Goal: Information Seeking & Learning: Learn about a topic

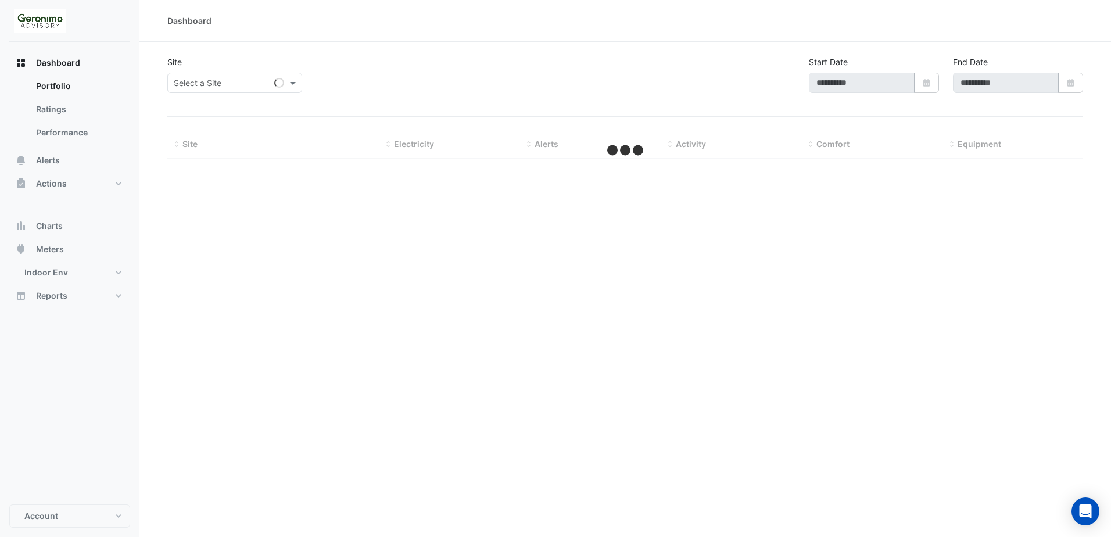
type input "**********"
select select "**"
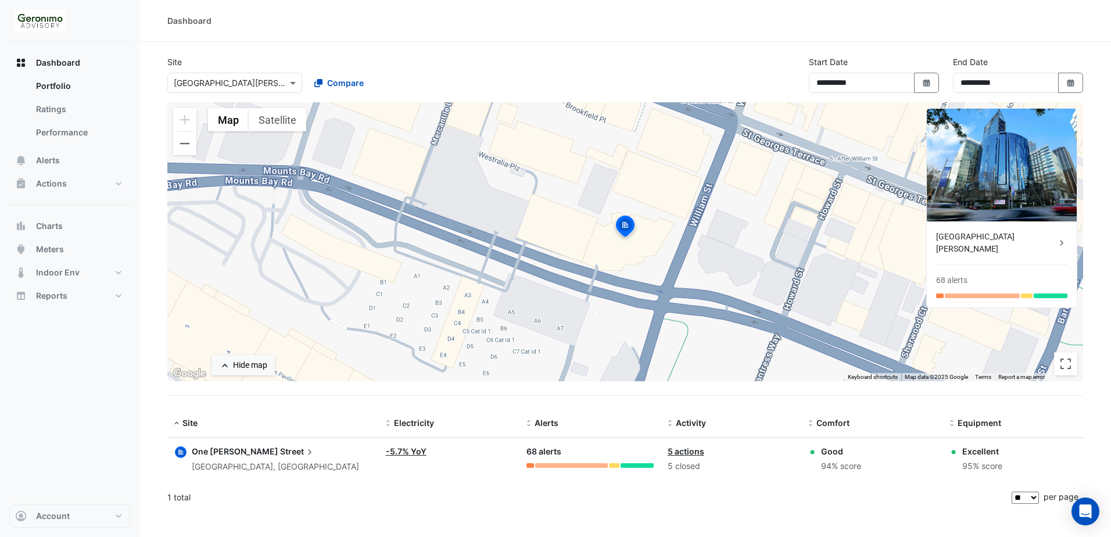
click at [269, 78] on input "text" at bounding box center [223, 83] width 99 height 12
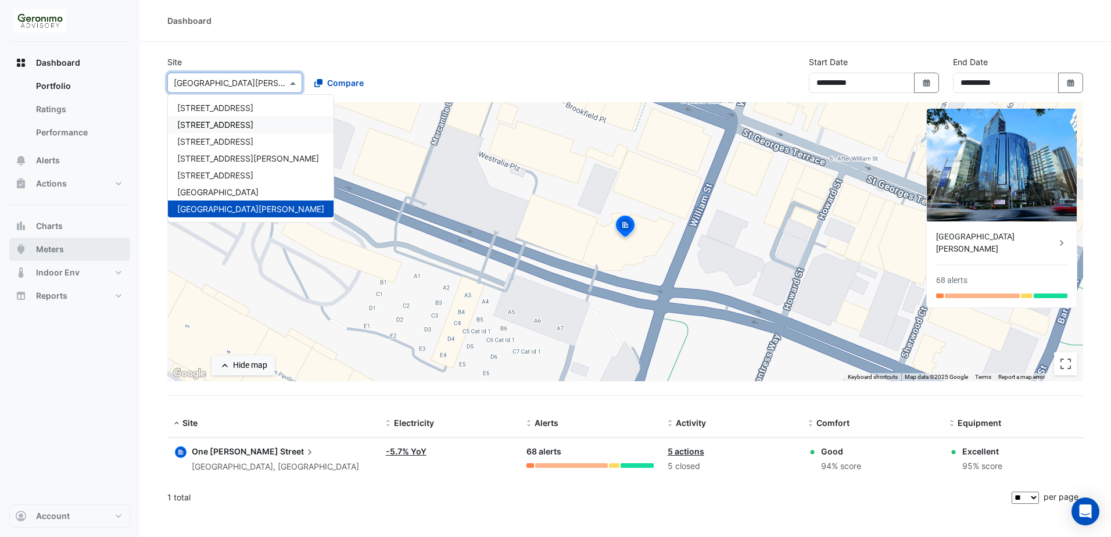
click at [49, 249] on span "Meters" at bounding box center [50, 250] width 28 height 12
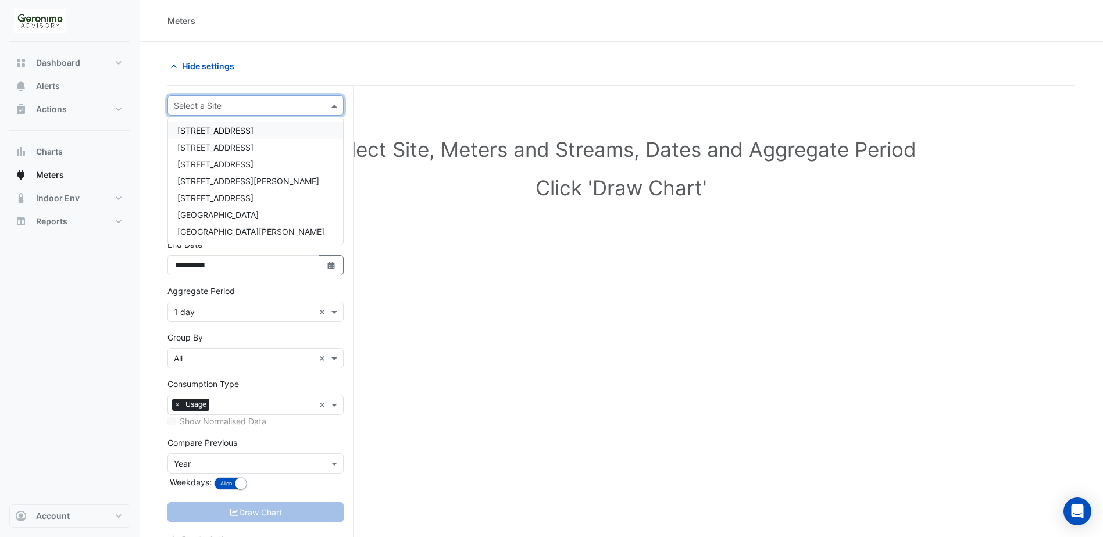
click at [284, 100] on input "text" at bounding box center [244, 106] width 140 height 12
click at [248, 148] on span "[STREET_ADDRESS]" at bounding box center [215, 147] width 76 height 10
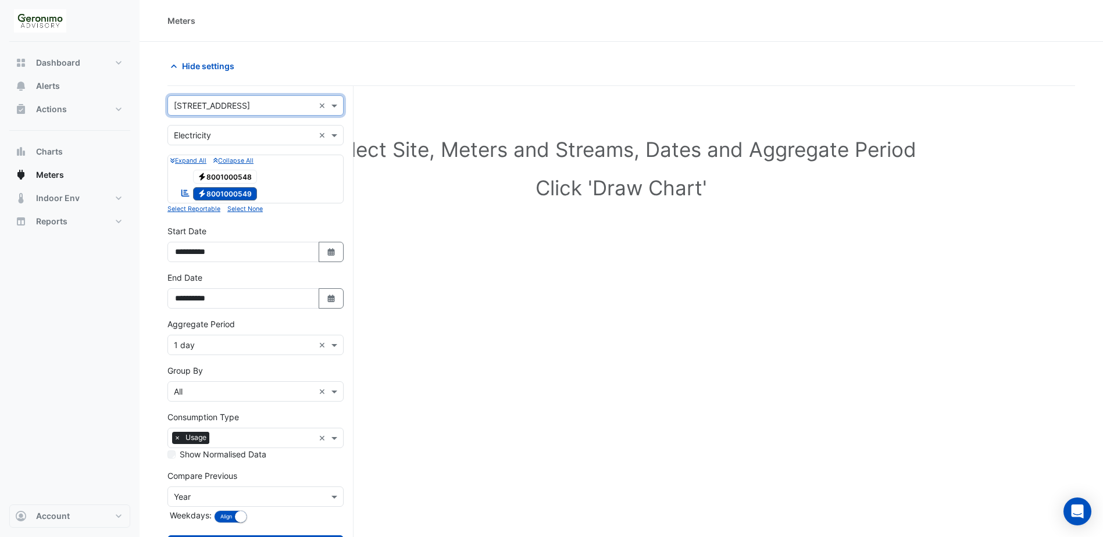
click at [241, 178] on span "Electricity 8001000548" at bounding box center [225, 177] width 65 height 14
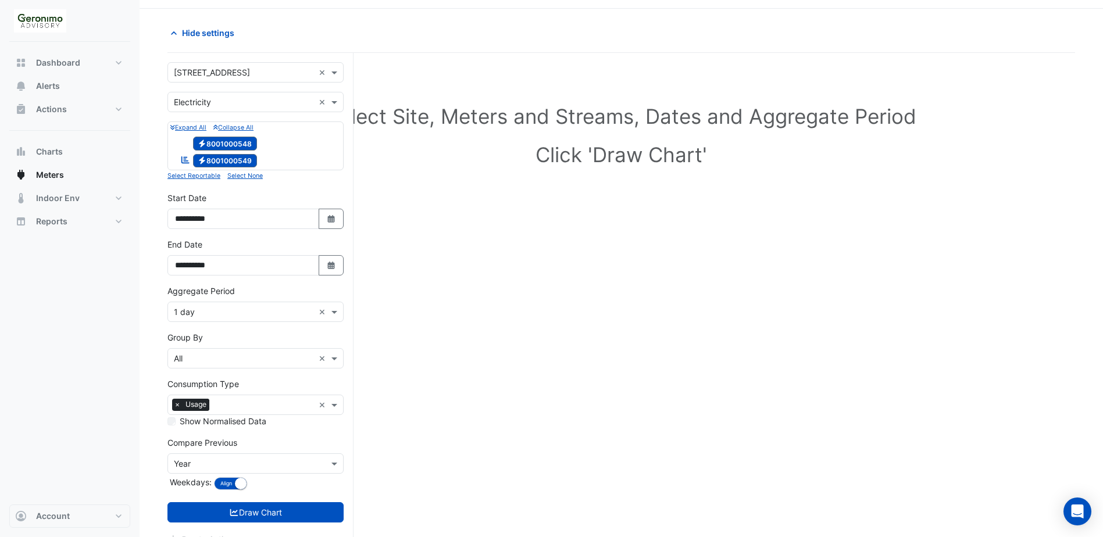
scroll to position [51, 0]
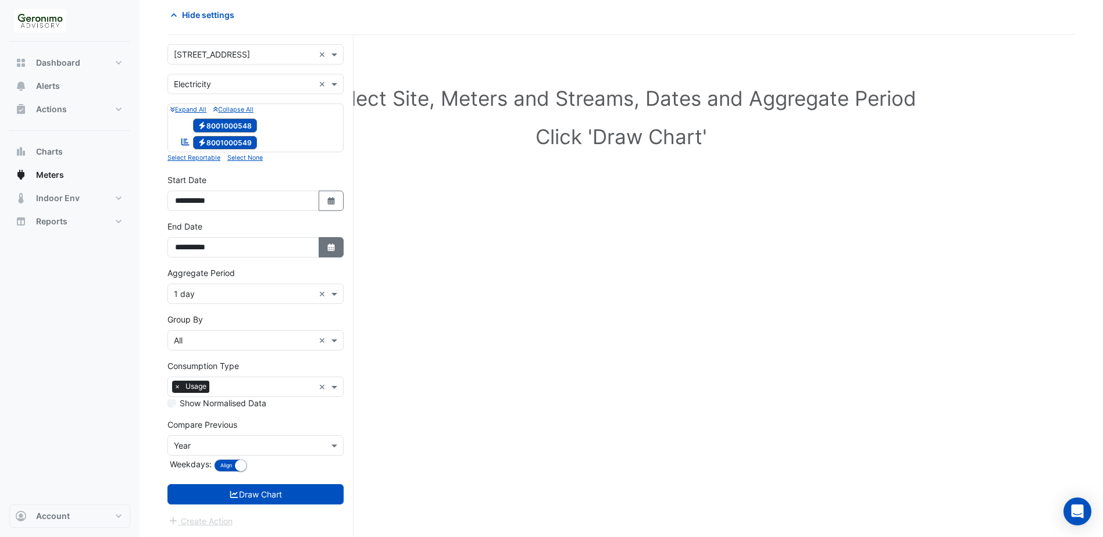
click at [328, 249] on icon "button" at bounding box center [330, 248] width 7 height 8
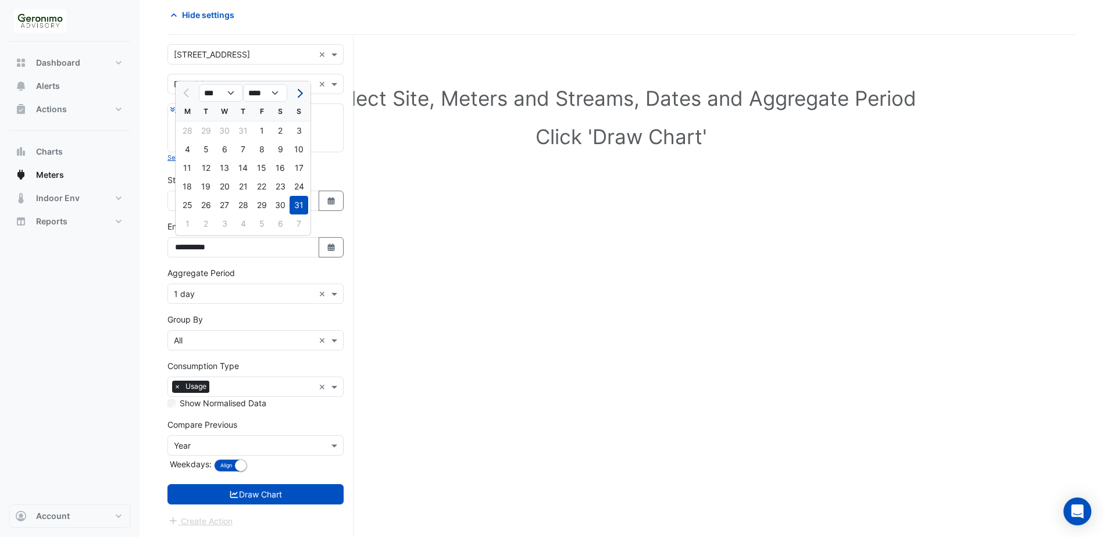
click at [296, 91] on span "Next month" at bounding box center [298, 93] width 9 height 9
select select "*"
click at [247, 186] on div "25" at bounding box center [243, 186] width 19 height 19
type input "**********"
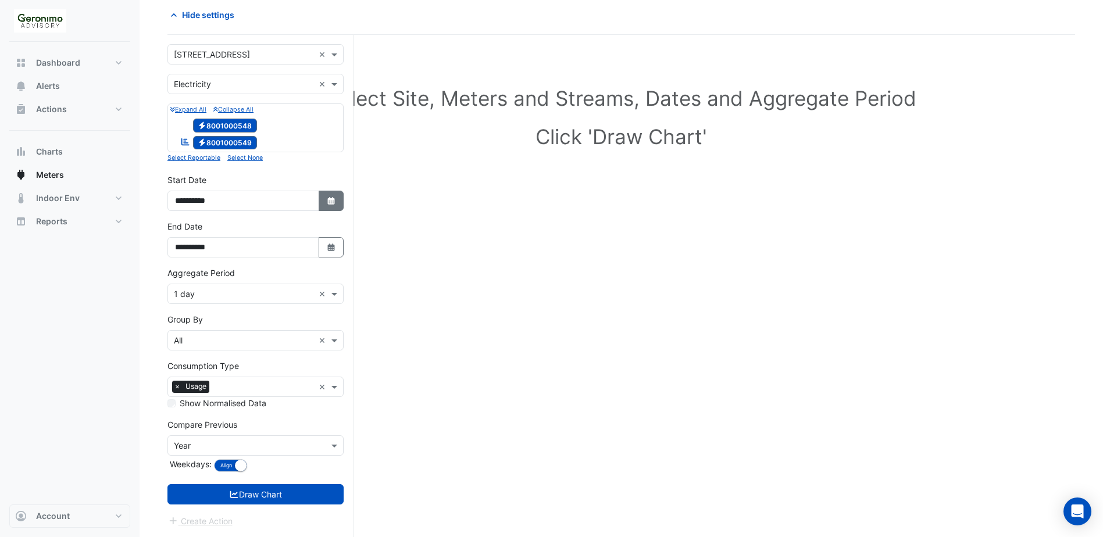
click at [333, 203] on icon "Select Date" at bounding box center [331, 201] width 10 height 8
select select "*"
select select "****"
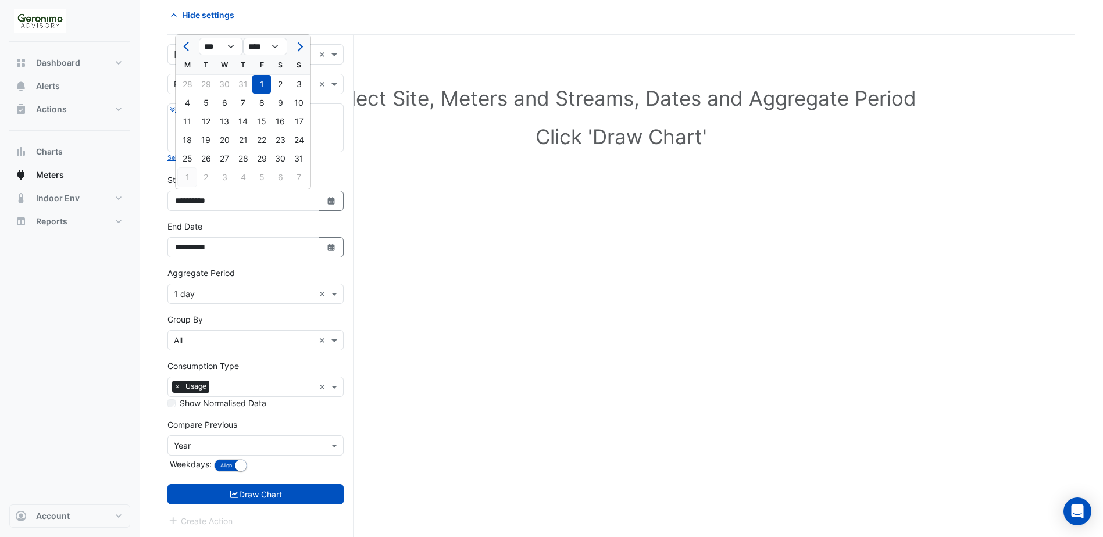
click at [187, 178] on div "1" at bounding box center [187, 177] width 19 height 19
type input "**********"
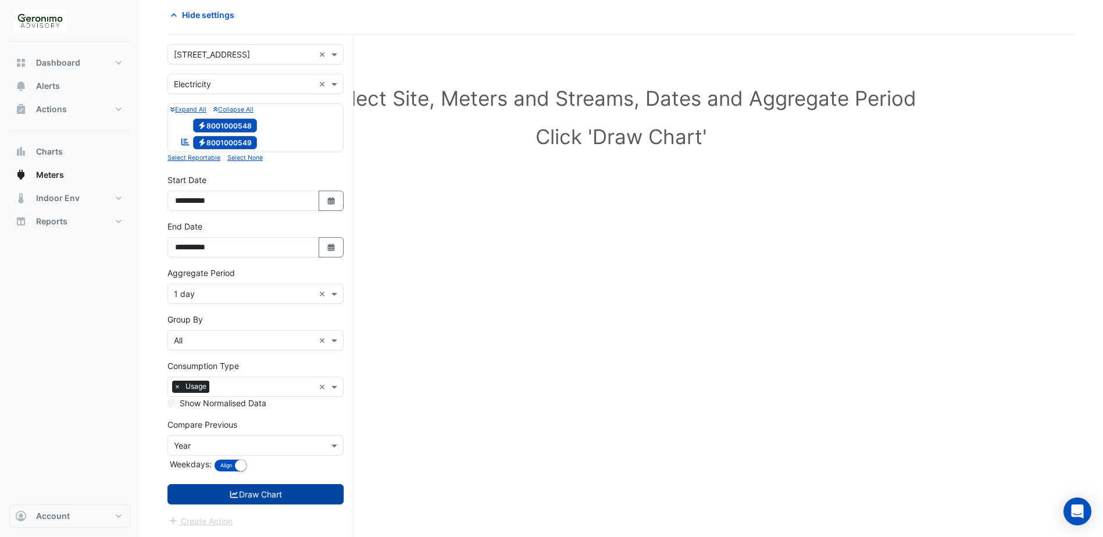
click at [289, 491] on button "Draw Chart" at bounding box center [255, 494] width 176 height 20
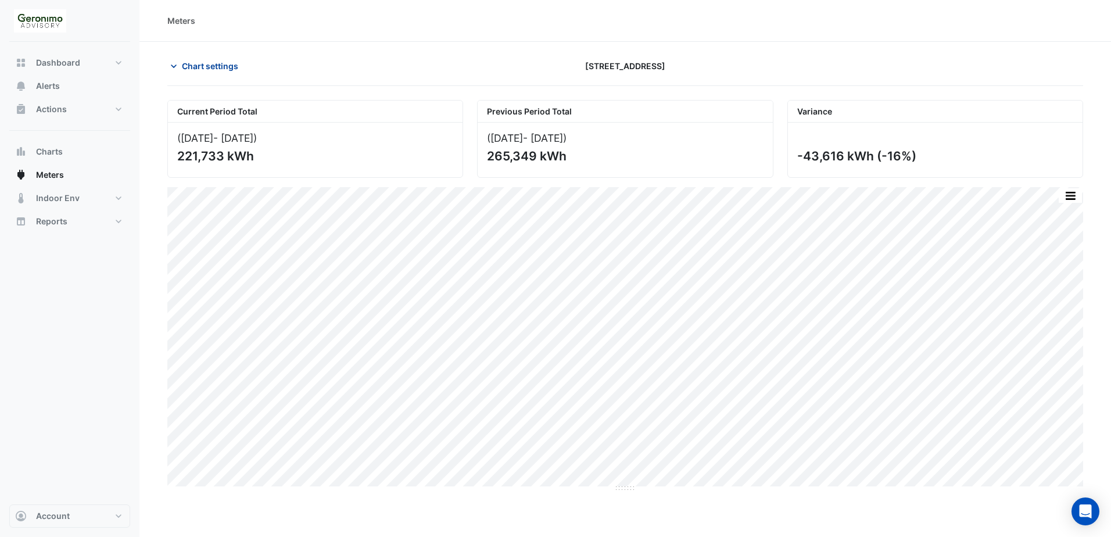
click at [175, 69] on icon "button" at bounding box center [174, 66] width 12 height 12
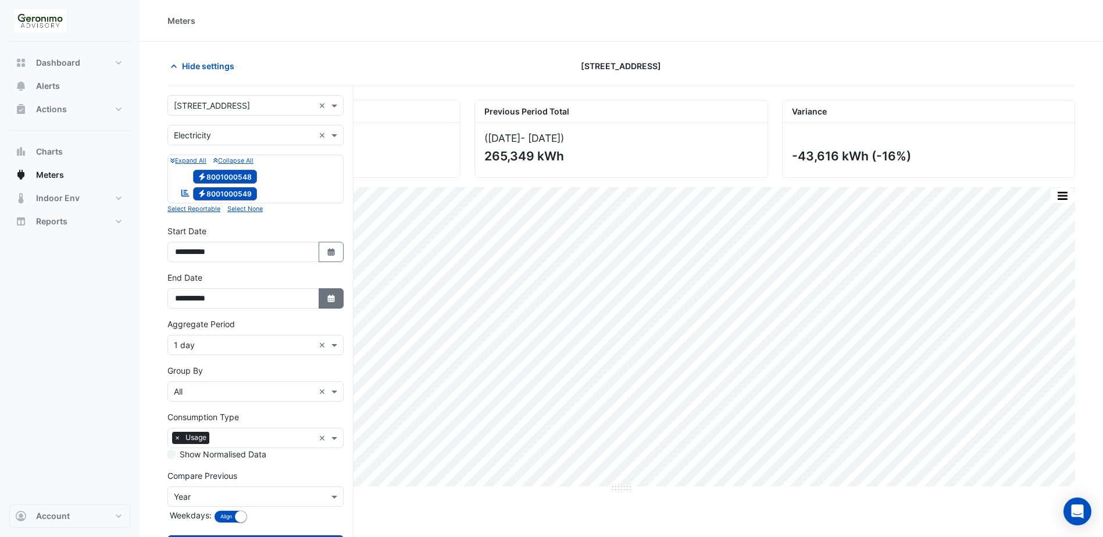
click at [335, 296] on icon "Select Date" at bounding box center [331, 299] width 10 height 8
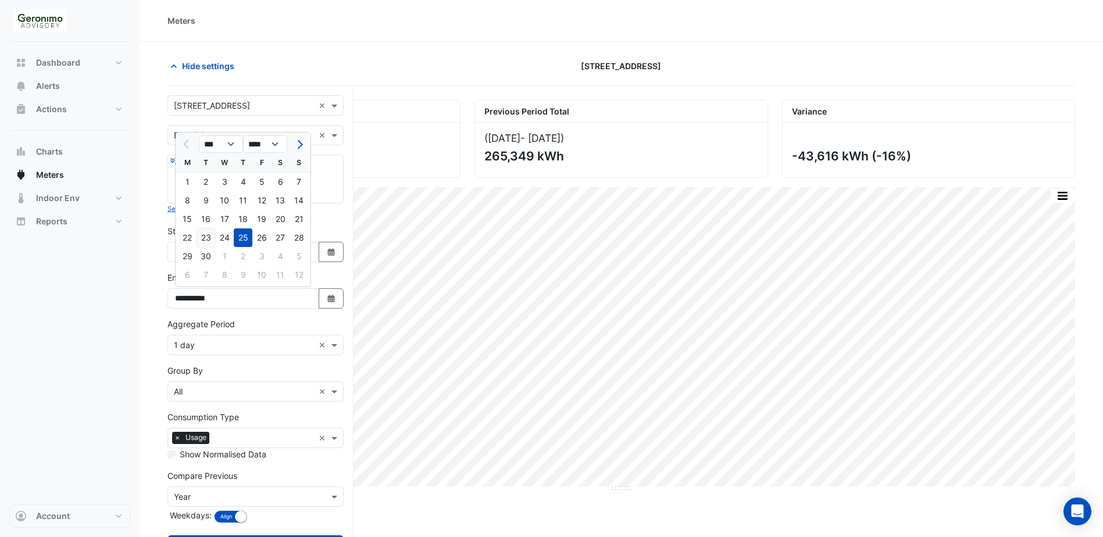
click at [210, 237] on div "23" at bounding box center [205, 237] width 19 height 19
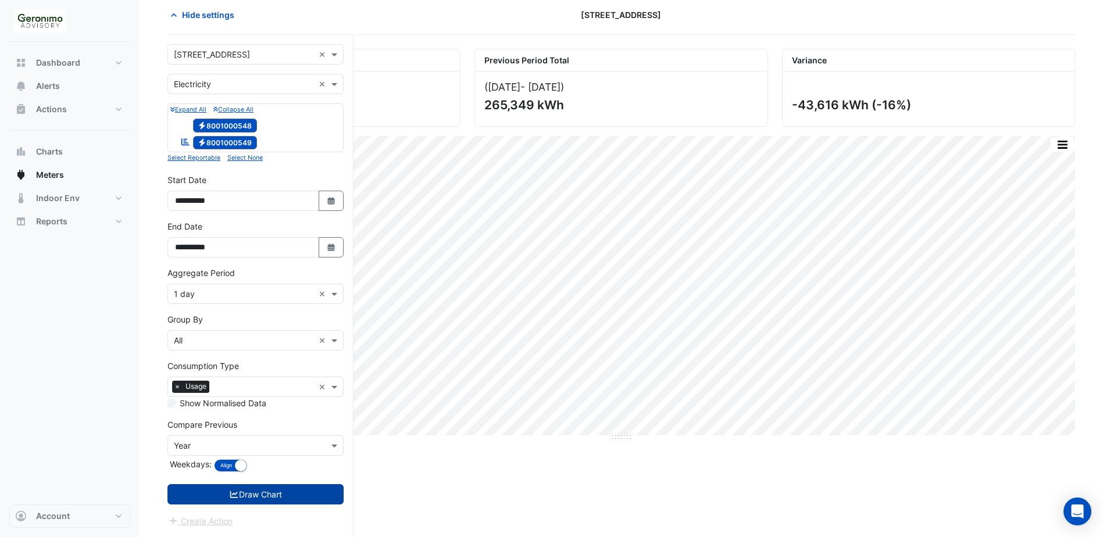
click at [290, 502] on button "Draw Chart" at bounding box center [255, 494] width 176 height 20
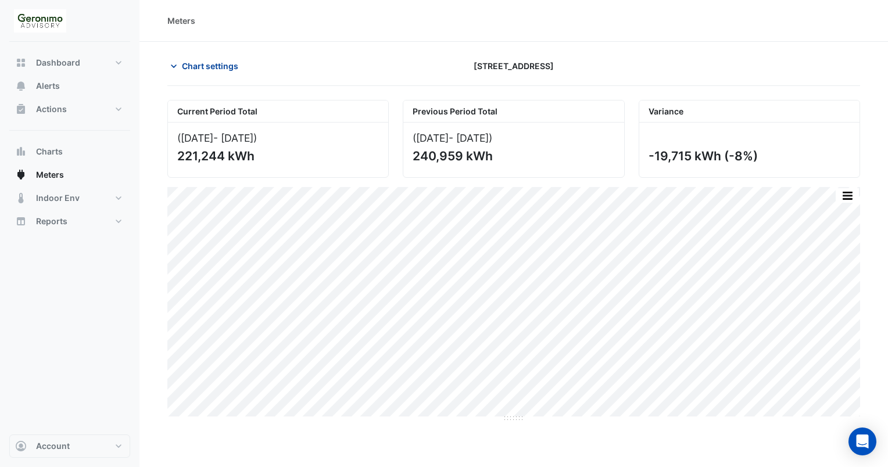
click at [179, 66] on icon "button" at bounding box center [174, 66] width 12 height 12
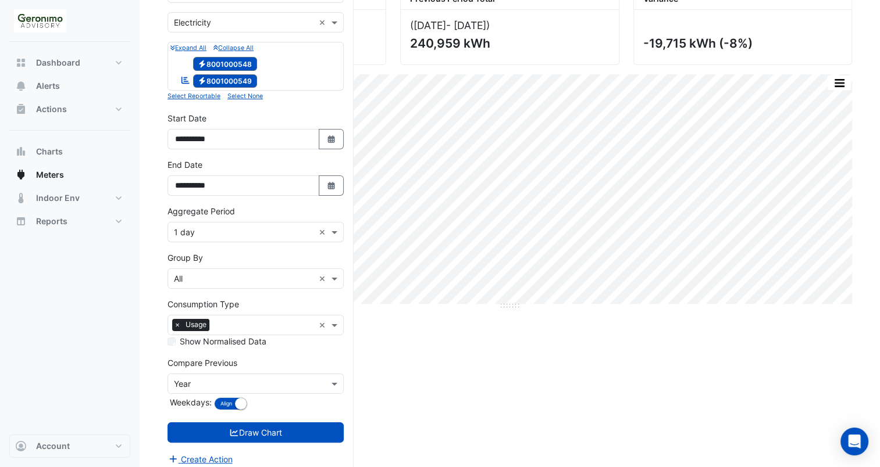
scroll to position [118, 0]
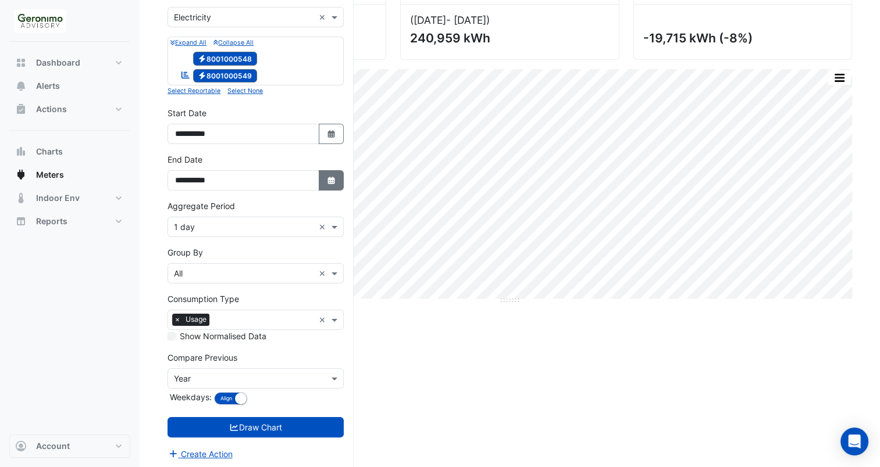
click at [339, 174] on button "Select Date" at bounding box center [332, 180] width 26 height 20
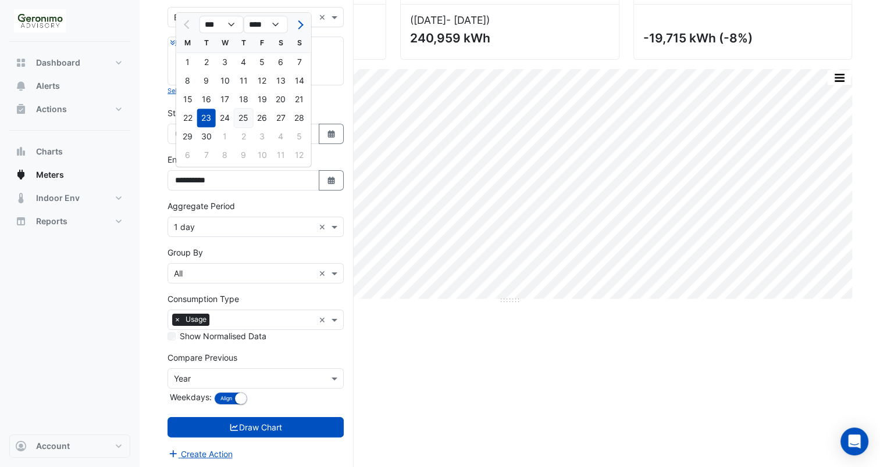
click at [250, 119] on div "25" at bounding box center [243, 118] width 19 height 19
type input "**********"
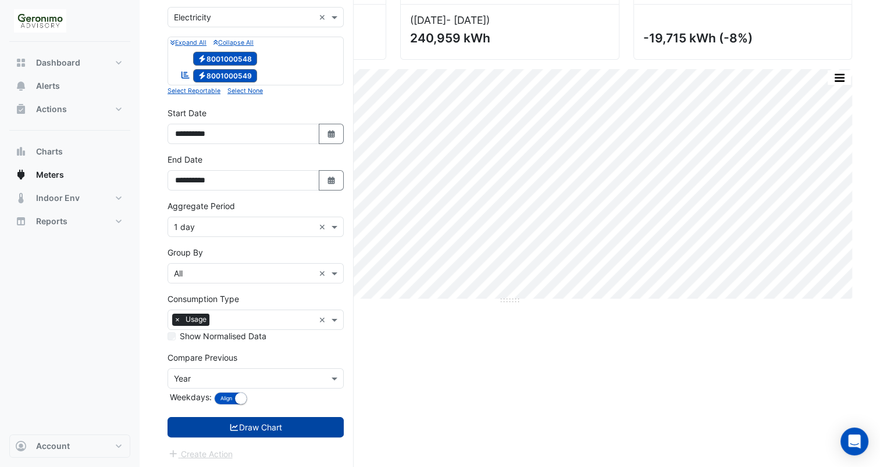
click at [258, 435] on button "Draw Chart" at bounding box center [255, 427] width 176 height 20
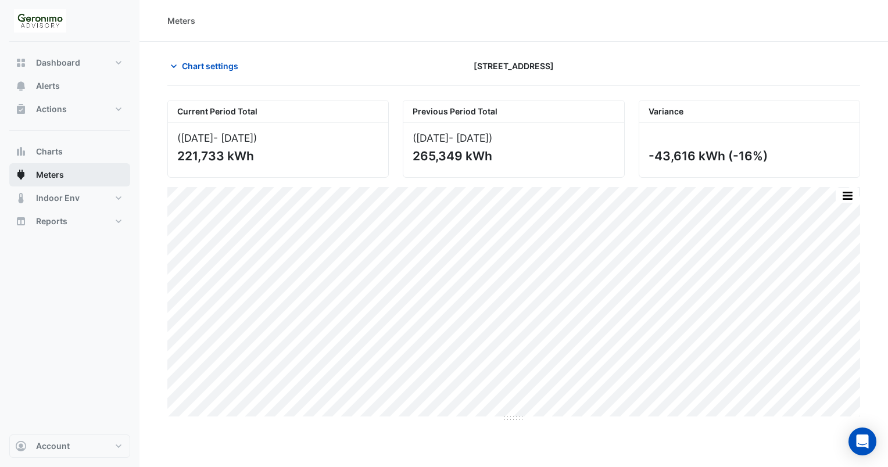
click at [76, 165] on button "Meters" at bounding box center [69, 174] width 121 height 23
click at [78, 162] on button "Charts" at bounding box center [69, 151] width 121 height 23
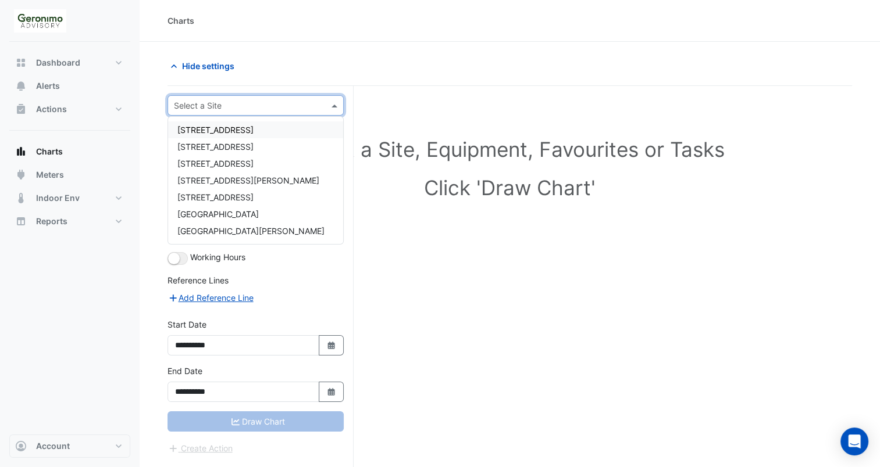
click at [326, 105] on div at bounding box center [255, 105] width 175 height 13
click at [292, 144] on div "[STREET_ADDRESS]" at bounding box center [255, 146] width 175 height 17
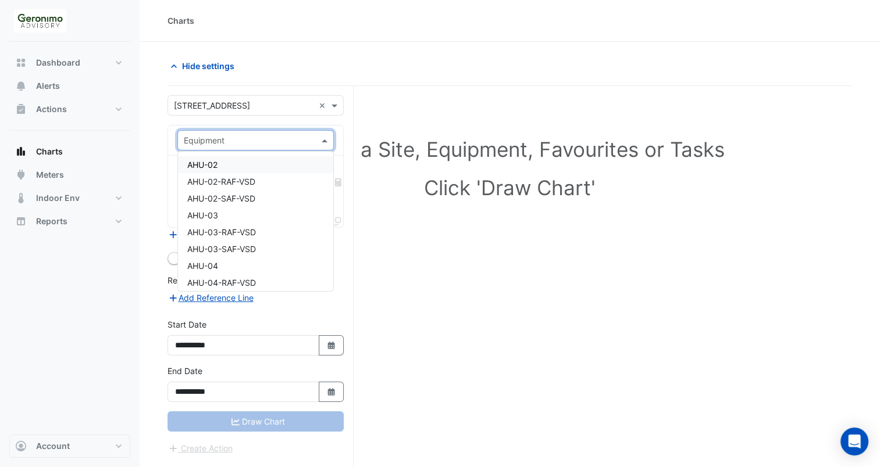
click at [328, 141] on span at bounding box center [326, 140] width 15 height 12
type input "**"
click at [249, 169] on div "CH-01" at bounding box center [256, 164] width 156 height 17
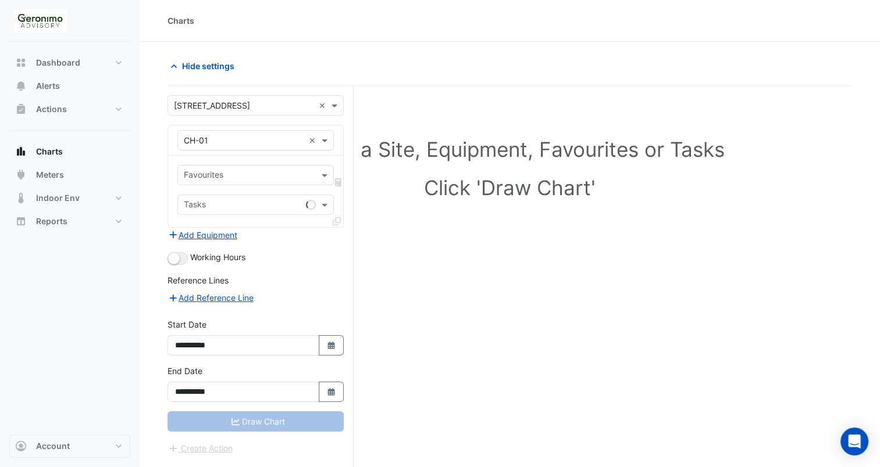
click at [320, 185] on div "Favourites Tasks" at bounding box center [255, 192] width 175 height 72
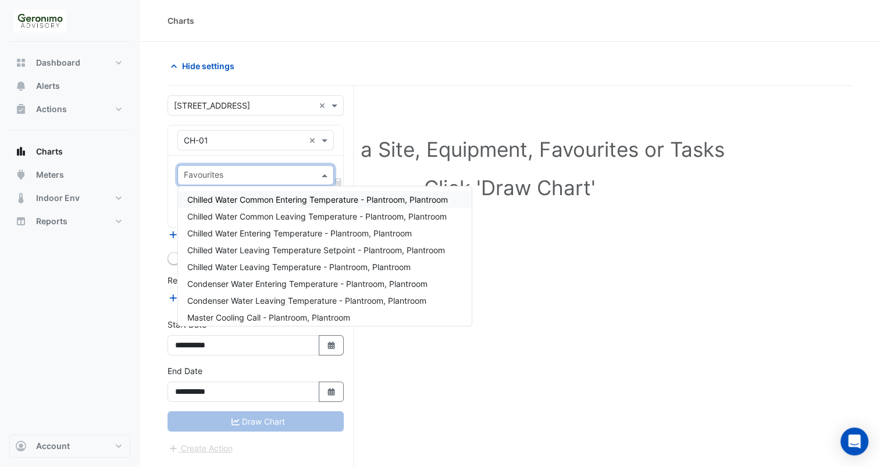
click at [326, 174] on span at bounding box center [326, 175] width 15 height 12
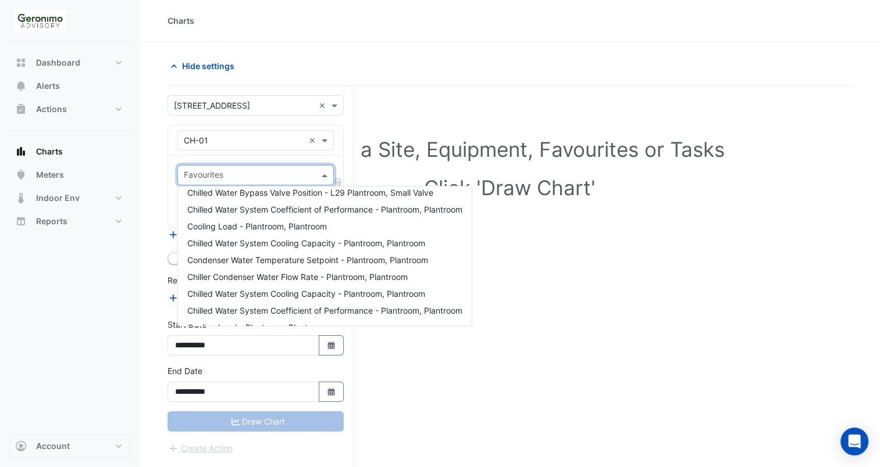
scroll to position [409, 0]
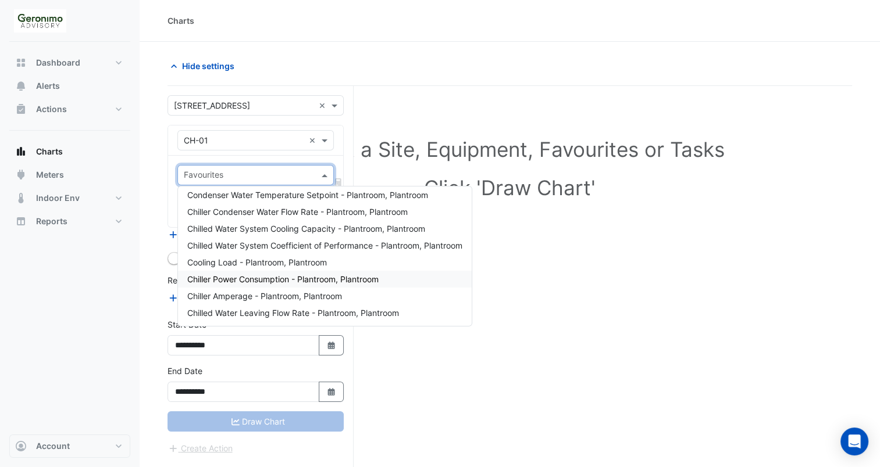
click at [317, 274] on span "Chiller Power Consumption - Plantroom, Plantroom" at bounding box center [282, 279] width 191 height 10
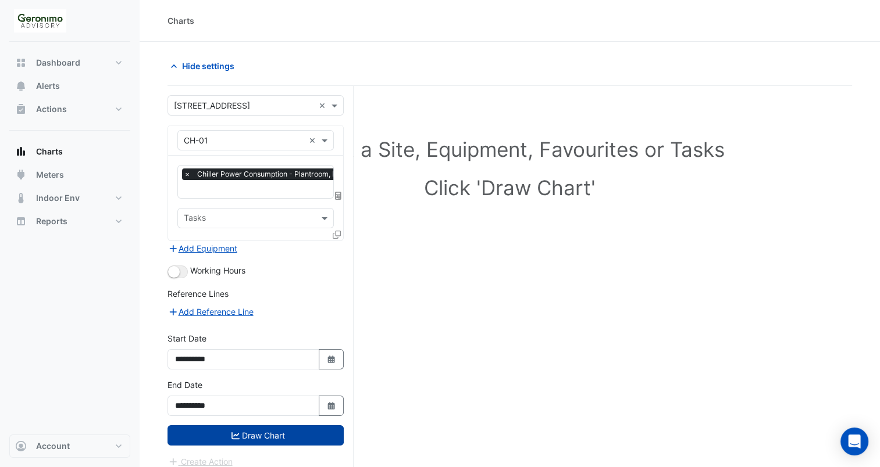
click at [292, 433] on button "Draw Chart" at bounding box center [255, 436] width 176 height 20
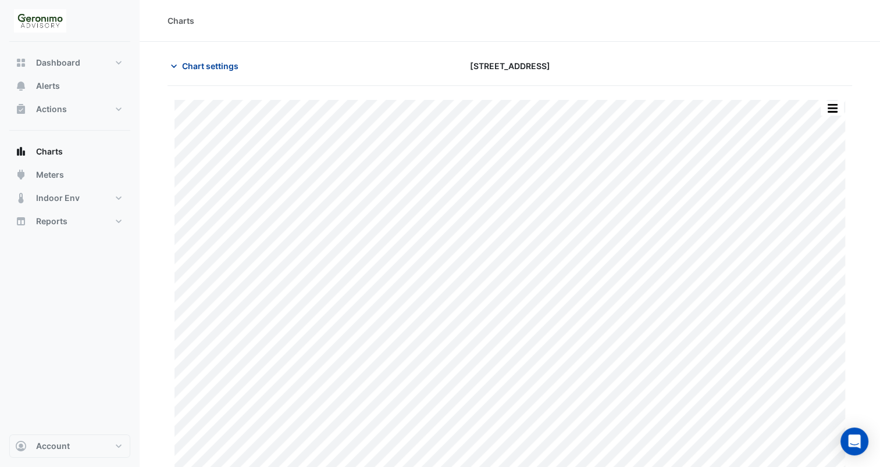
click at [175, 56] on button "Chart settings" at bounding box center [206, 66] width 78 height 20
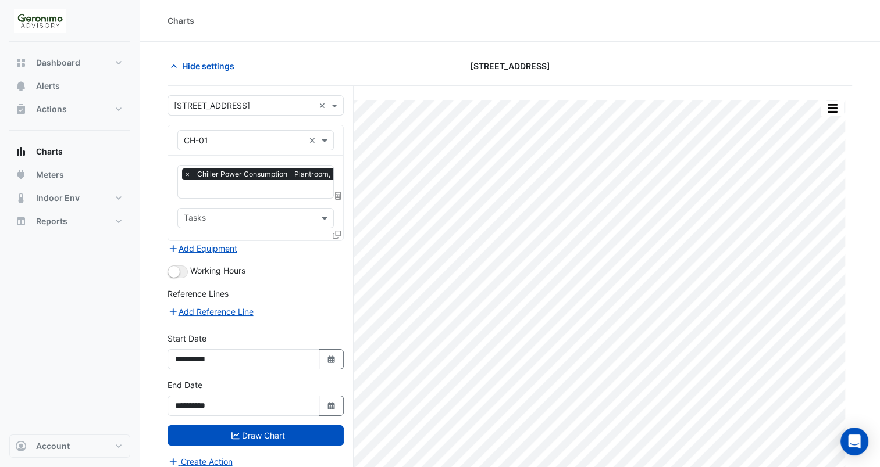
click at [338, 231] on icon at bounding box center [337, 235] width 8 height 8
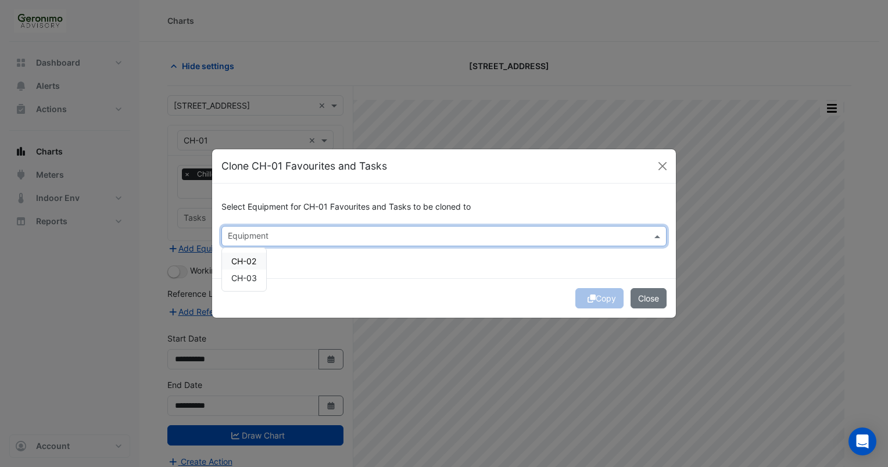
click at [338, 231] on input "text" at bounding box center [437, 237] width 419 height 12
click at [251, 259] on span "CH-02" at bounding box center [243, 261] width 25 height 10
click at [249, 277] on span "CH-03" at bounding box center [244, 278] width 26 height 10
click at [588, 306] on div "Copy Close" at bounding box center [444, 298] width 464 height 40
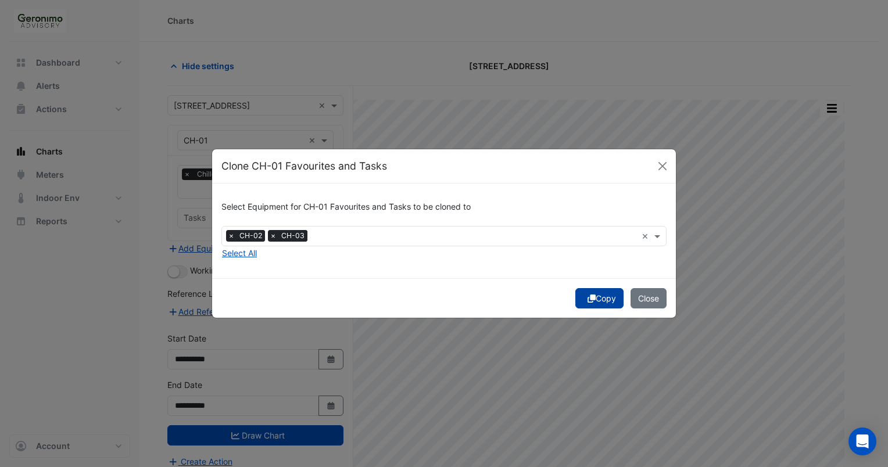
click at [603, 303] on button "Copy" at bounding box center [600, 298] width 48 height 20
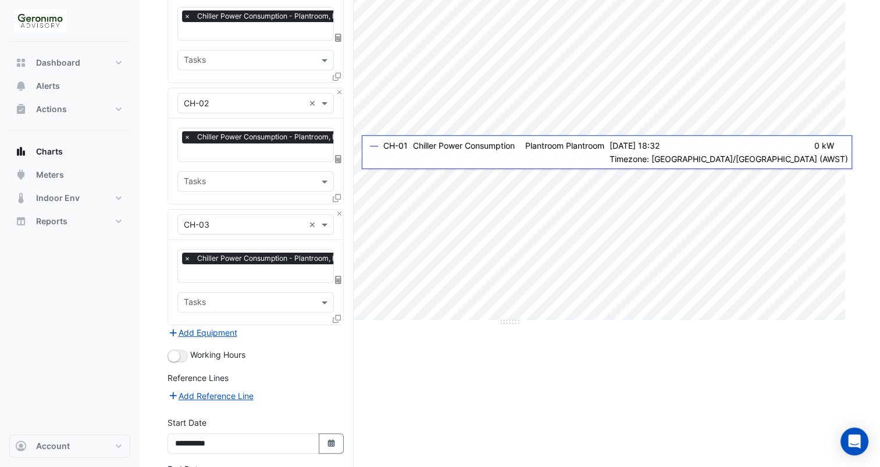
scroll to position [244, 0]
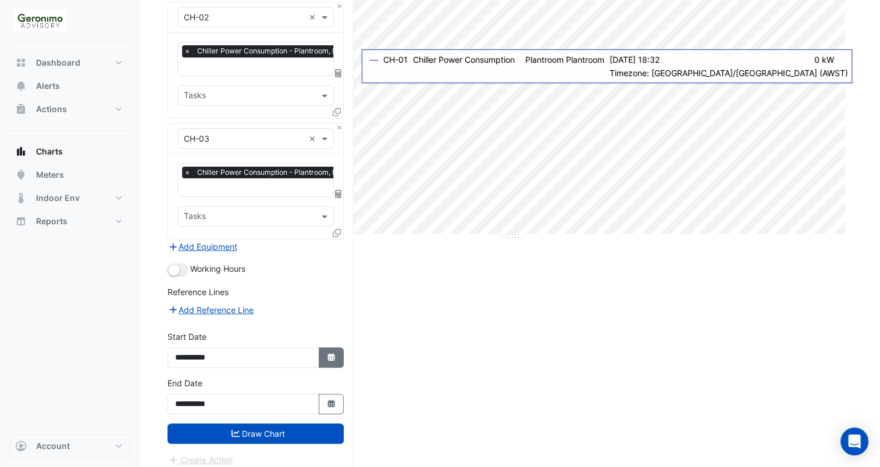
click at [327, 348] on button "Select Date" at bounding box center [332, 358] width 26 height 20
select select "*"
select select "****"
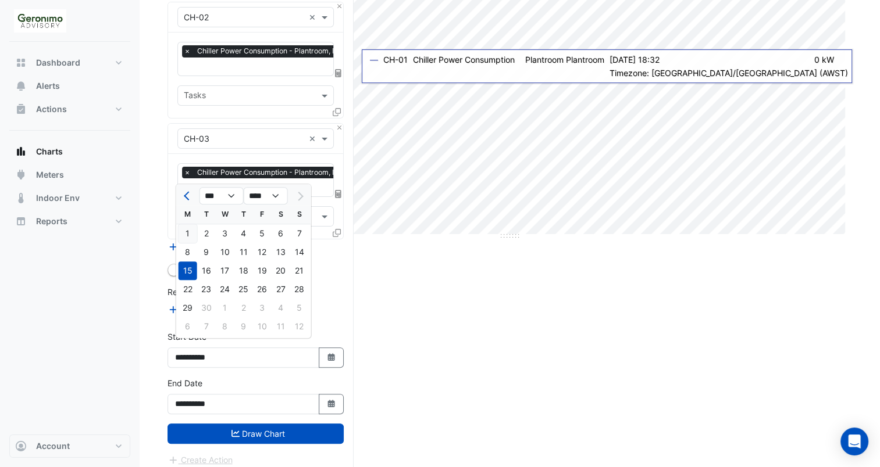
click at [191, 234] on div "1" at bounding box center [187, 233] width 19 height 19
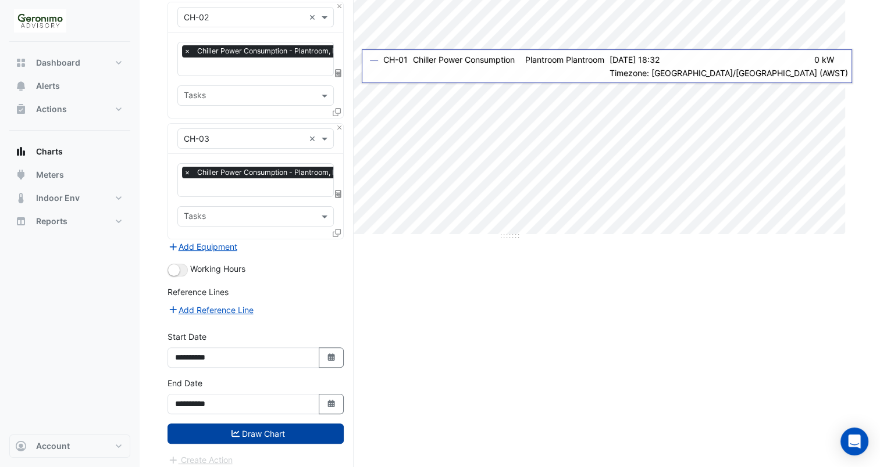
click at [270, 427] on button "Draw Chart" at bounding box center [255, 434] width 176 height 20
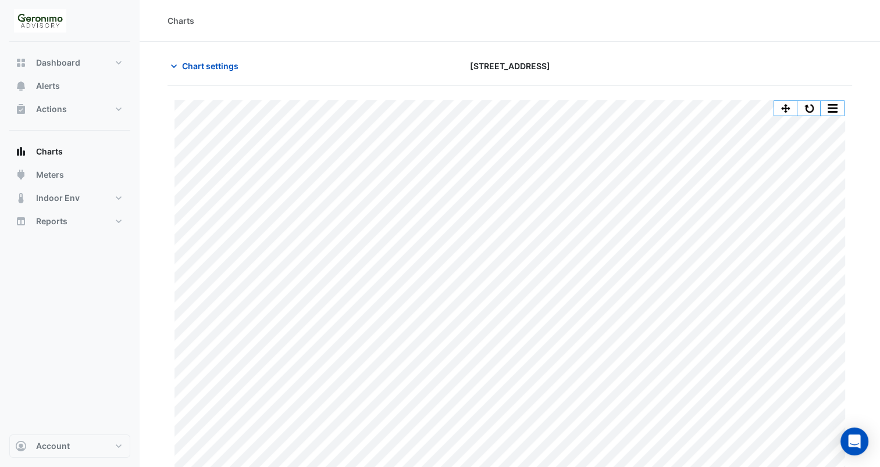
scroll to position [16, 0]
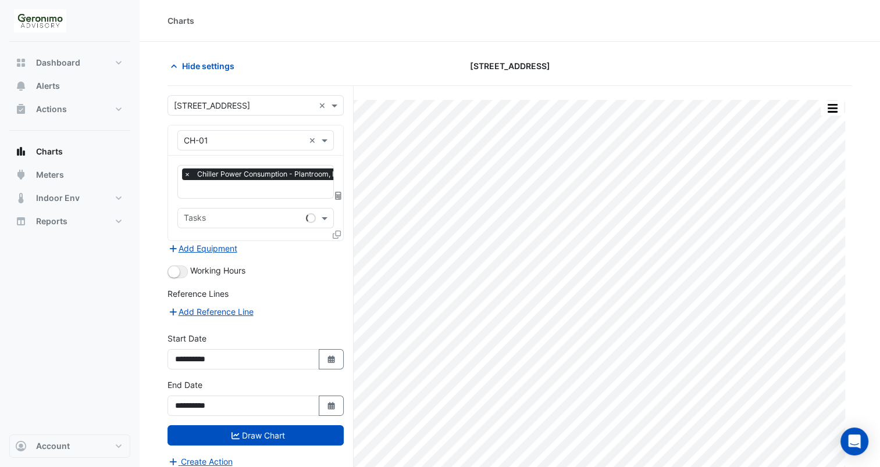
type input "**********"
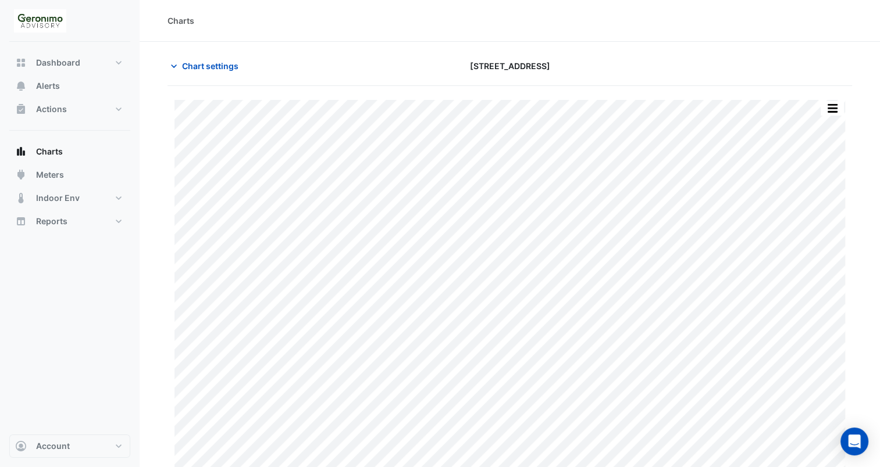
scroll to position [16, 0]
click at [177, 63] on icon "button" at bounding box center [174, 66] width 12 height 12
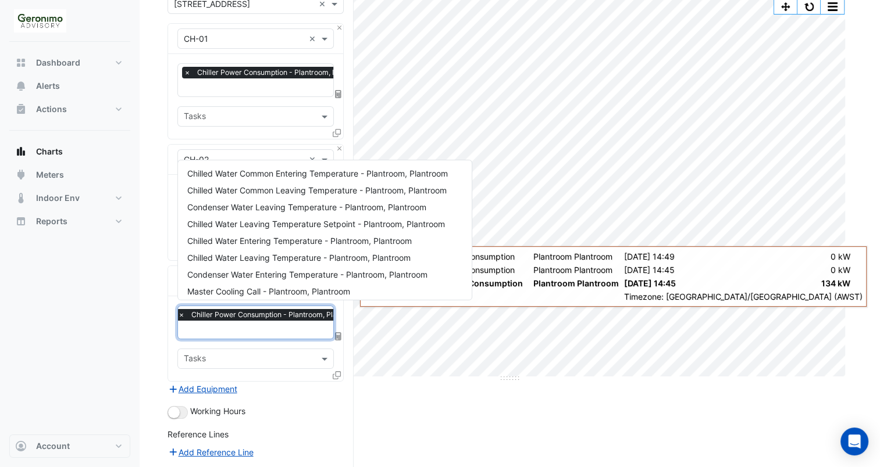
scroll to position [358, 0]
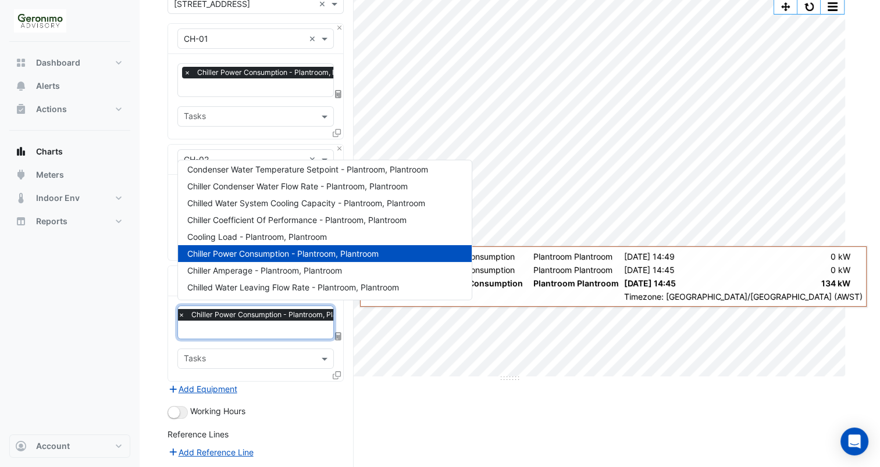
click at [315, 325] on input "text" at bounding box center [272, 331] width 188 height 12
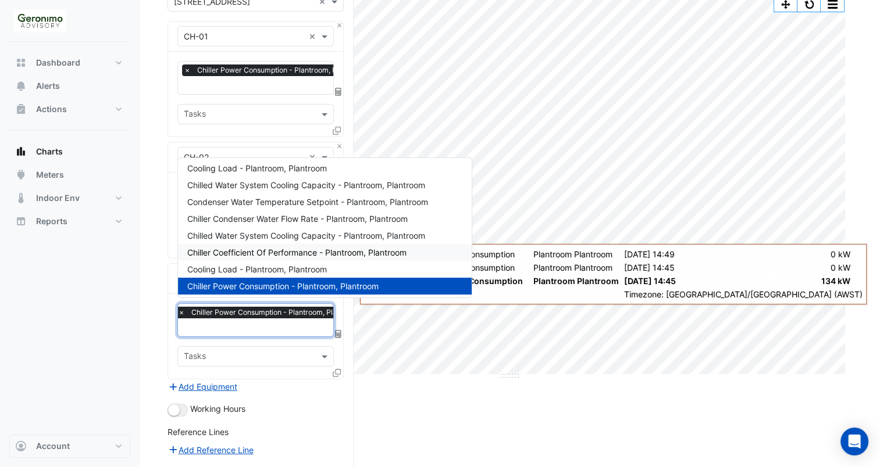
scroll to position [349, 0]
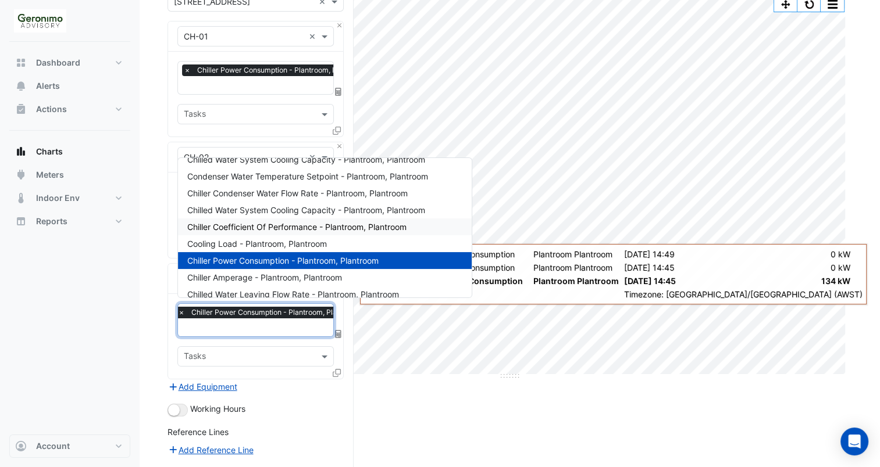
click at [313, 228] on span "Chiller Coefficient Of Performance - Plantroom, Plantroom" at bounding box center [296, 227] width 219 height 10
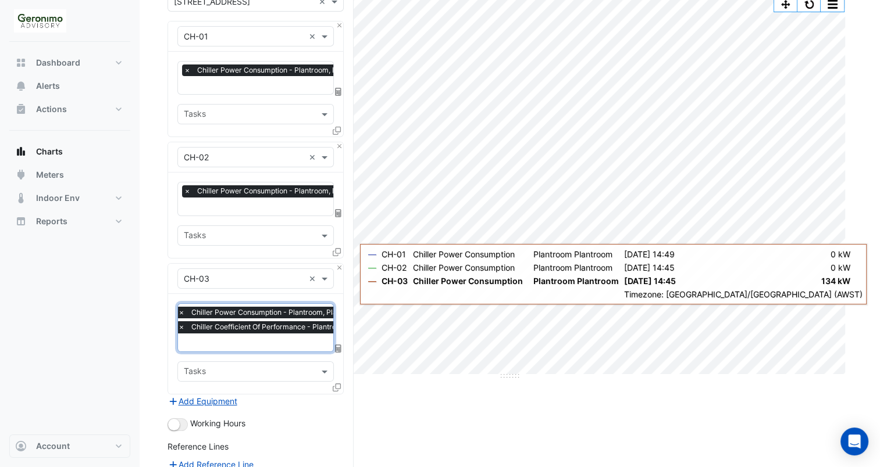
scroll to position [259, 0]
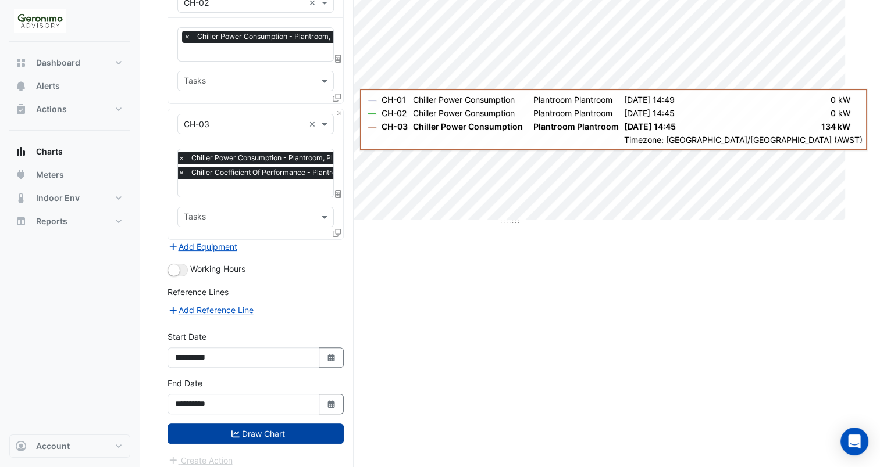
click at [238, 430] on button "Draw Chart" at bounding box center [255, 434] width 176 height 20
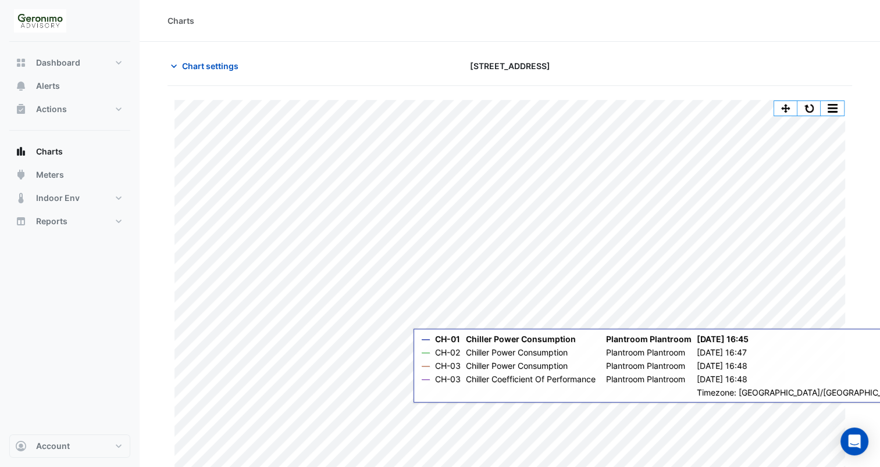
scroll to position [16, 0]
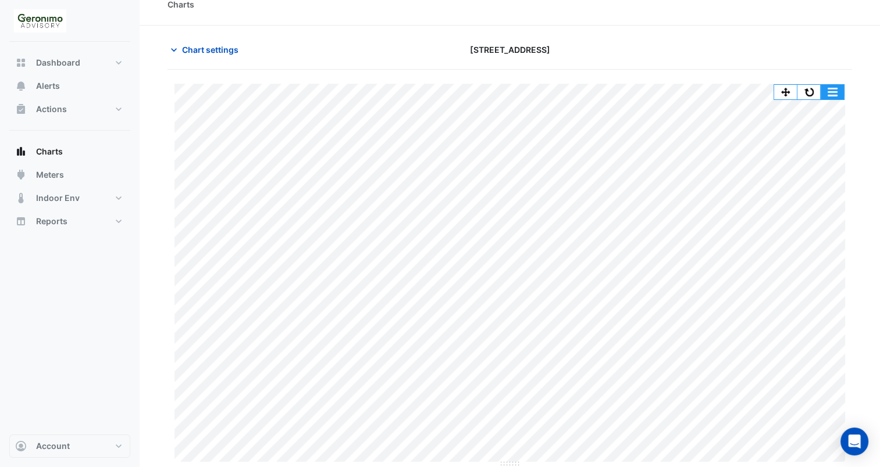
click at [828, 87] on button "button" at bounding box center [831, 92] width 23 height 15
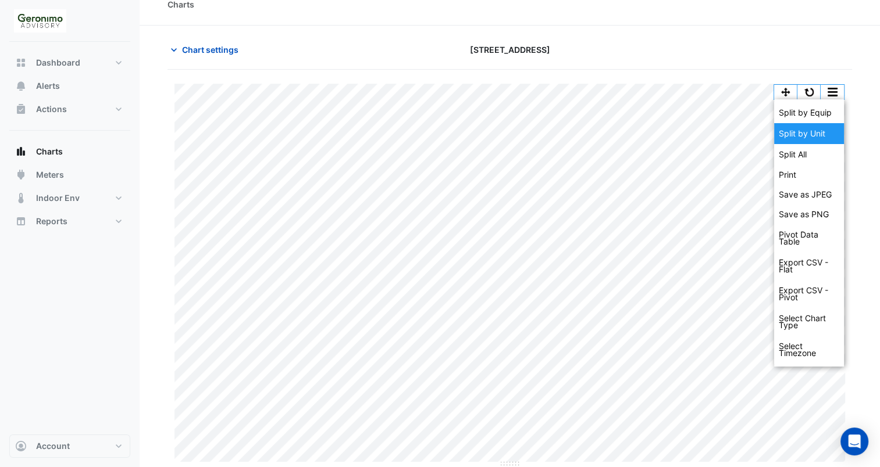
click at [807, 134] on div "Split by Unit" at bounding box center [809, 133] width 70 height 21
